Goal: Task Accomplishment & Management: Manage account settings

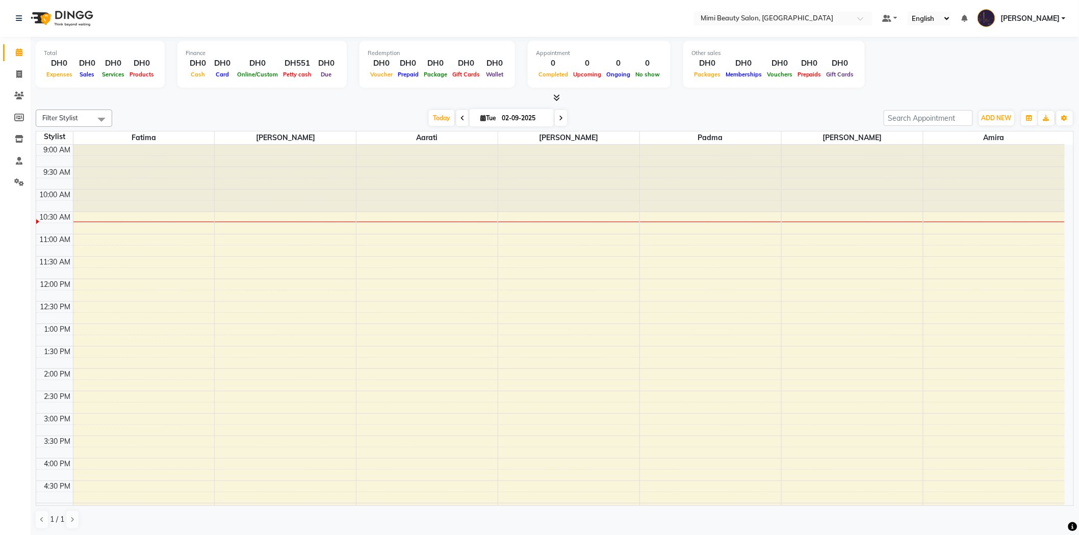
click at [456, 117] on span at bounding box center [462, 118] width 12 height 16
type input "[DATE]"
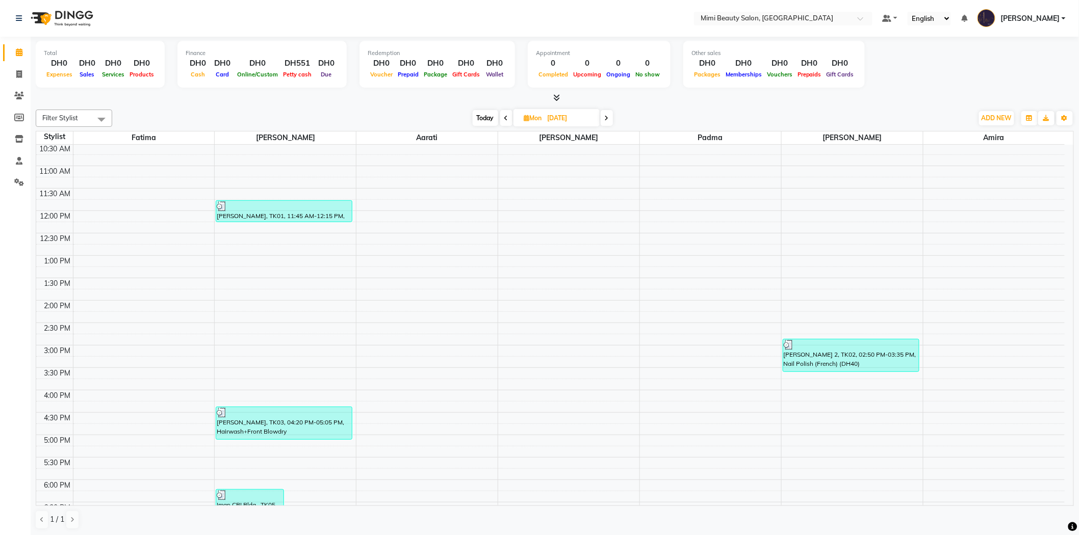
scroll to position [170, 0]
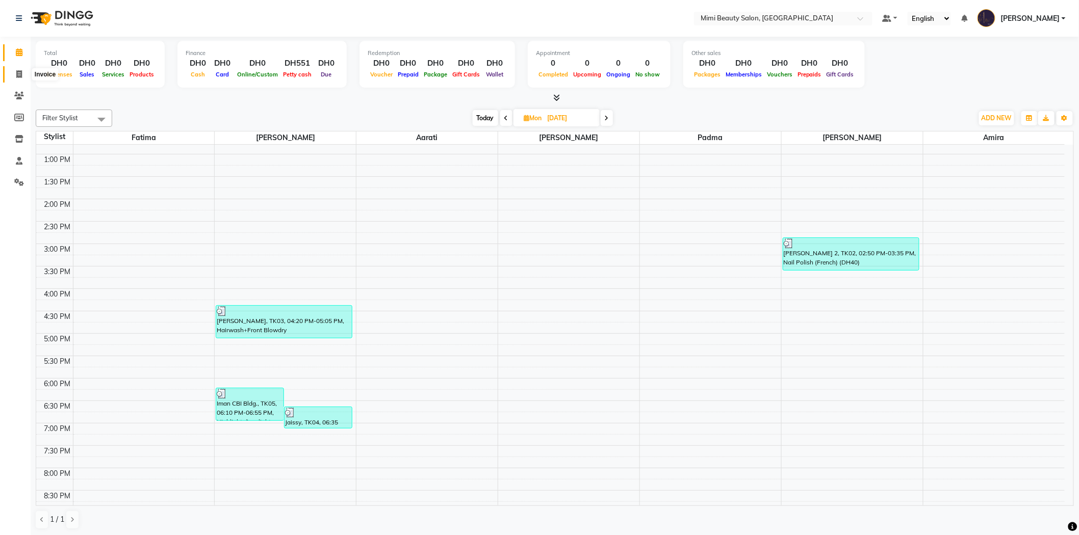
click at [23, 79] on span at bounding box center [19, 75] width 18 height 12
select select "service"
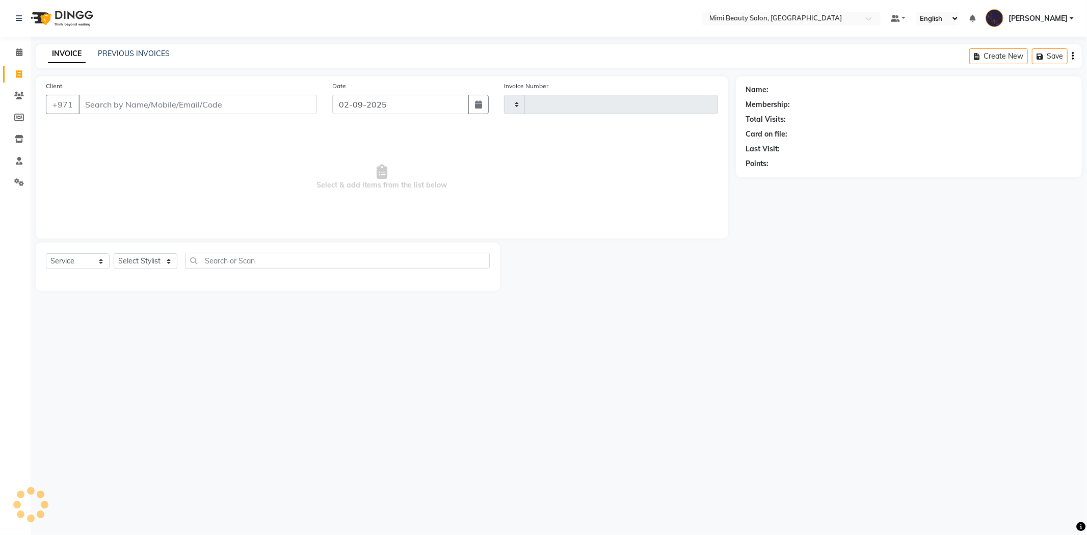
type input "1473"
select select "6756"
click at [160, 52] on link "PREVIOUS INVOICES" at bounding box center [134, 53] width 72 height 9
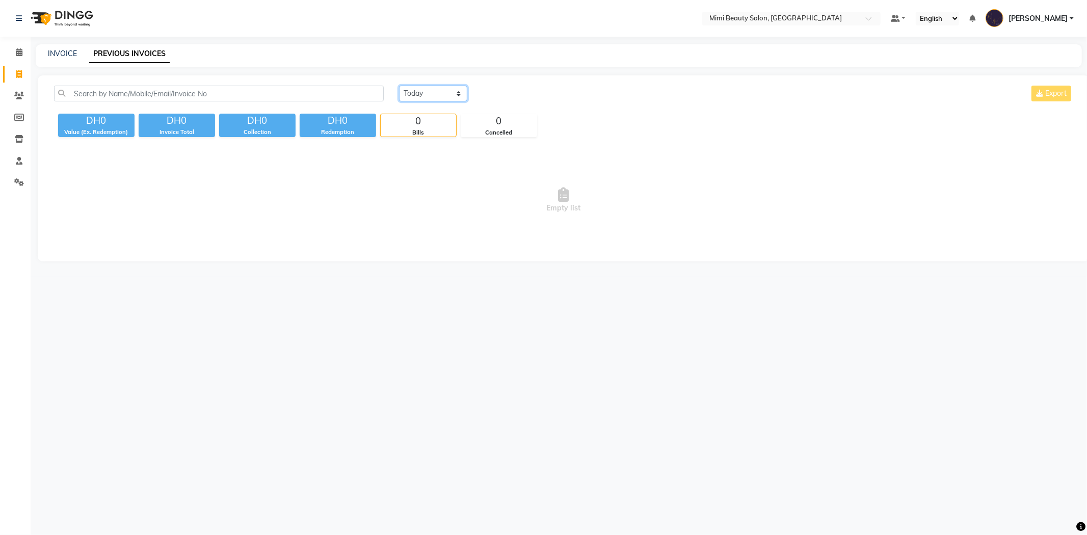
click at [425, 92] on select "[DATE] [DATE] Custom Range" at bounding box center [433, 94] width 68 height 16
select select "[DATE]"
click at [399, 86] on select "[DATE] [DATE] Custom Range" at bounding box center [433, 94] width 68 height 16
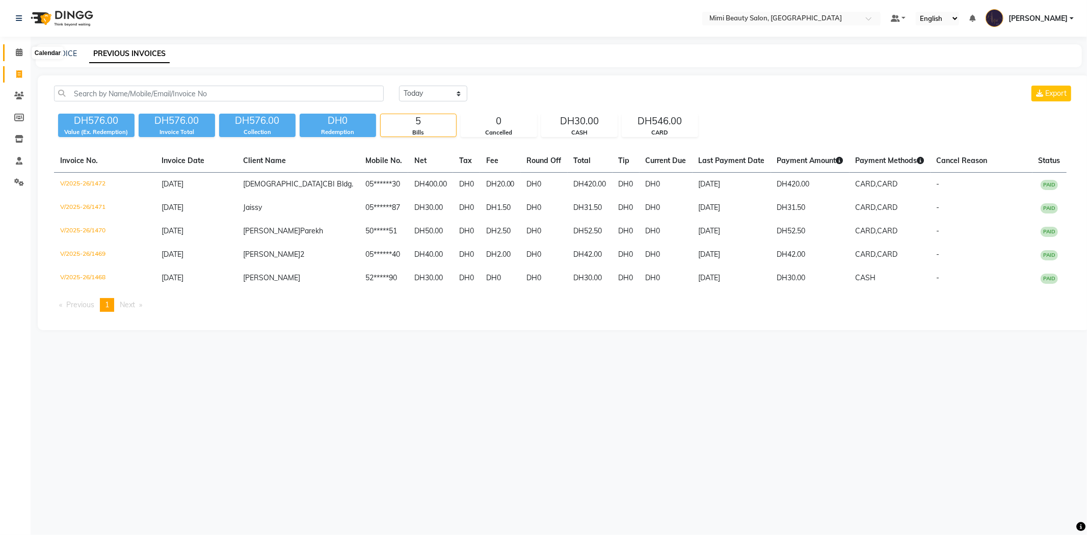
click at [17, 53] on icon at bounding box center [19, 52] width 7 height 8
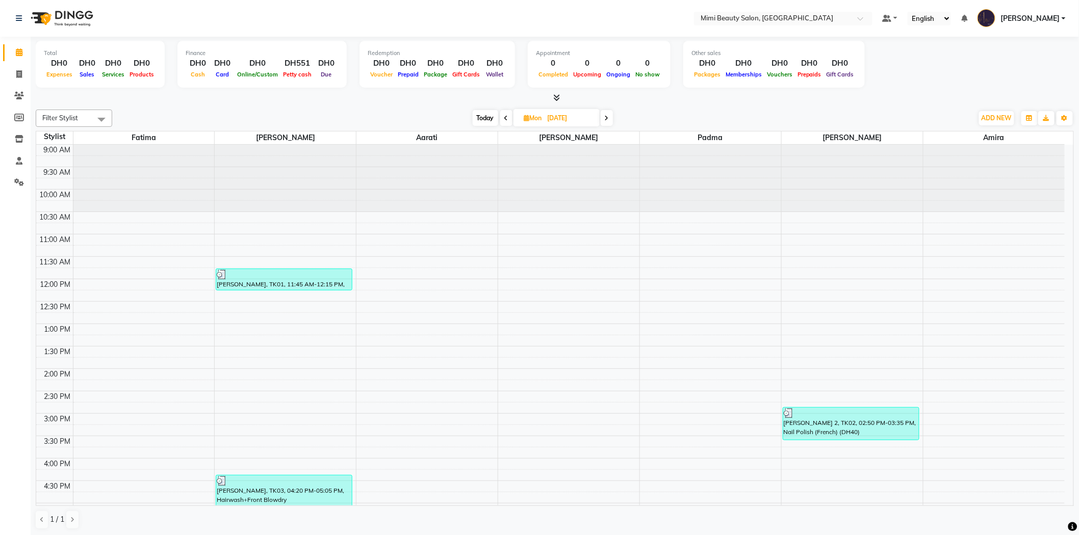
click at [608, 119] on icon at bounding box center [607, 118] width 4 height 6
type input "02-09-2025"
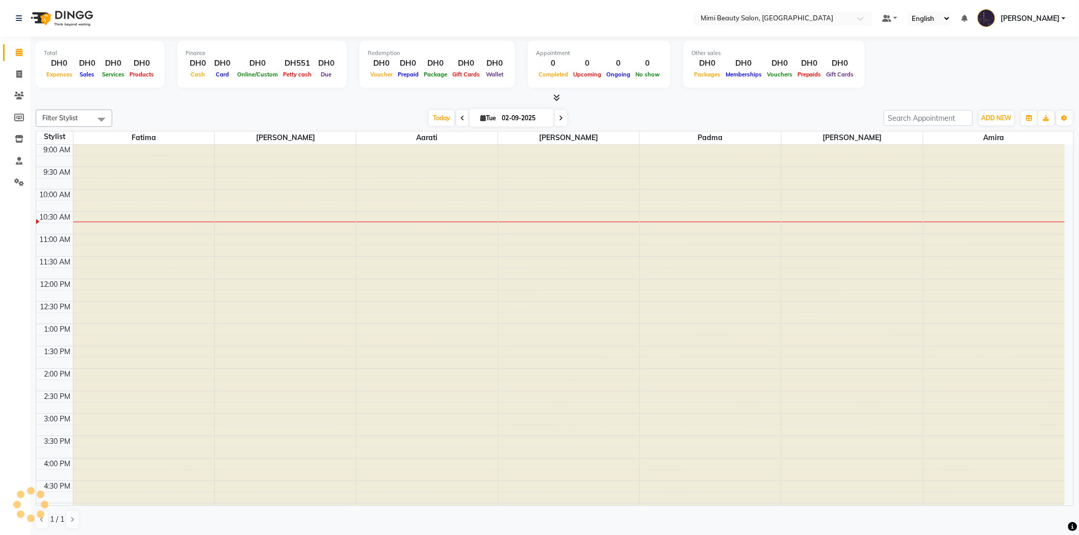
scroll to position [45, 0]
